Goal: Information Seeking & Learning: Learn about a topic

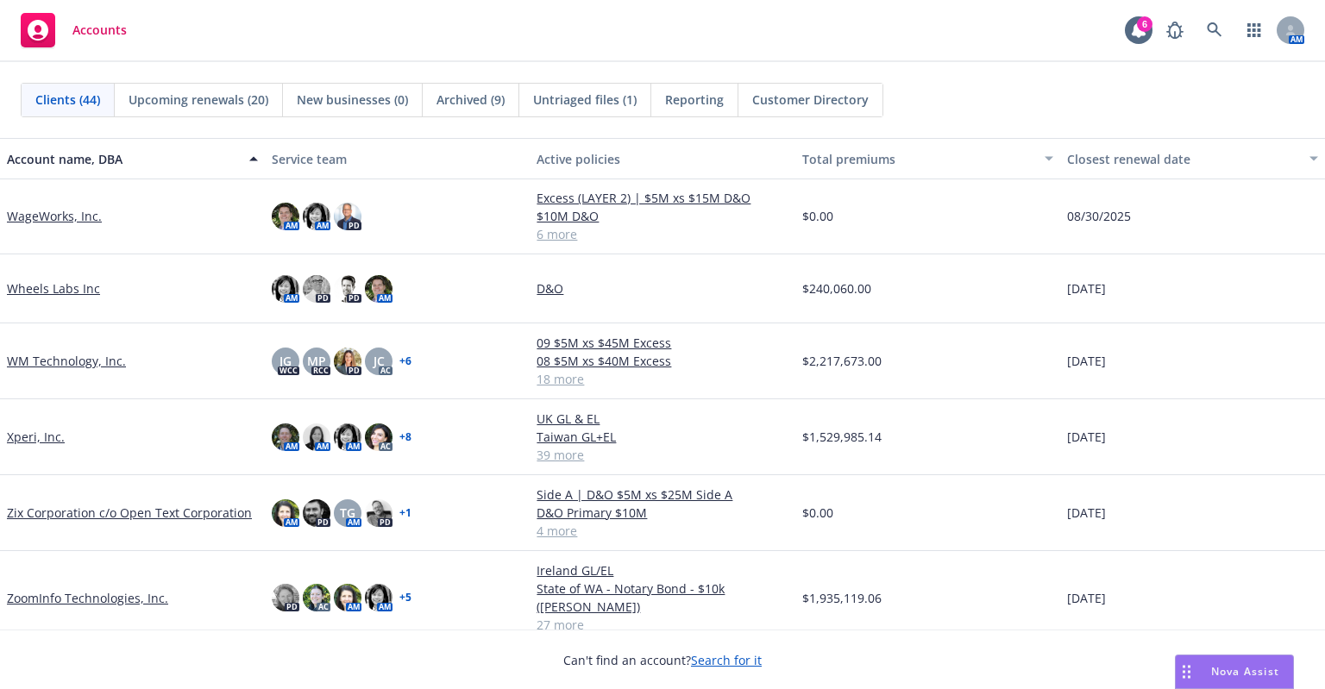
scroll to position [2644, 0]
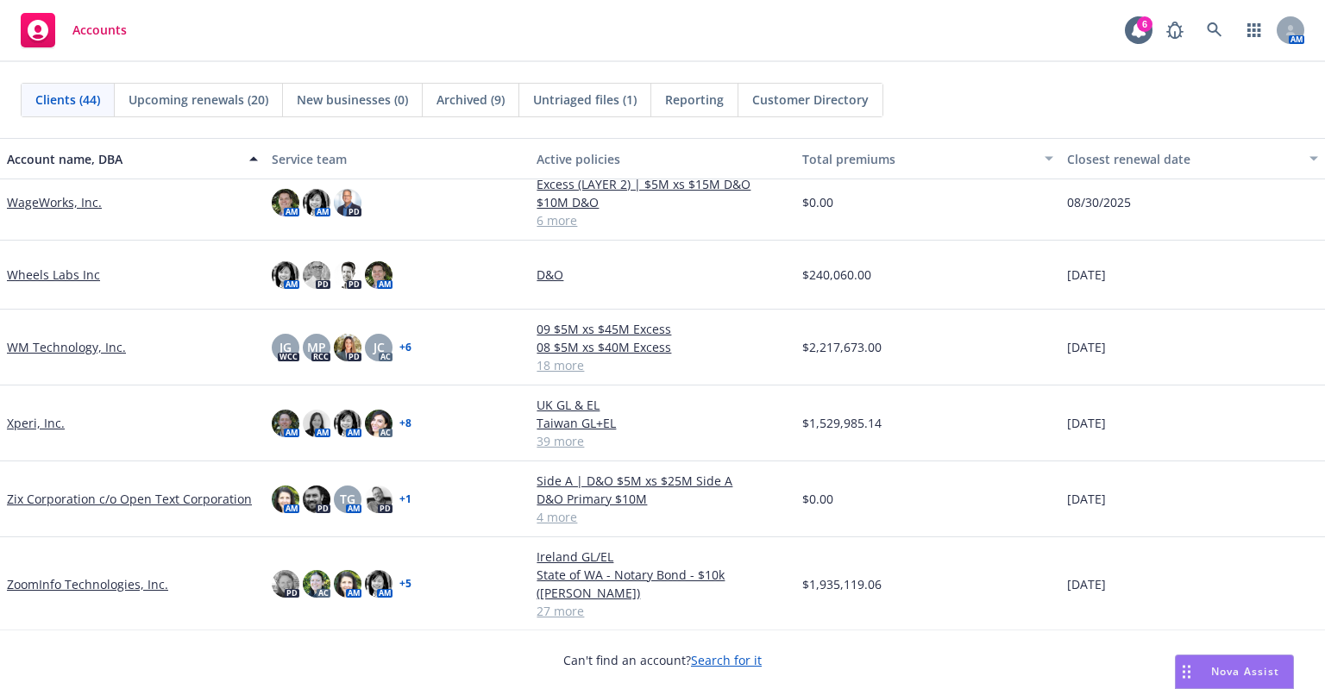
click at [138, 586] on link "ZoomInfo Technologies, Inc." at bounding box center [87, 584] width 161 height 18
